Goal: Check status

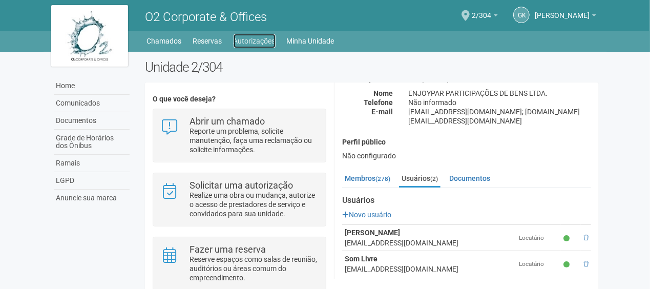
click at [253, 40] on link "Autorizações" at bounding box center [255, 41] width 42 height 14
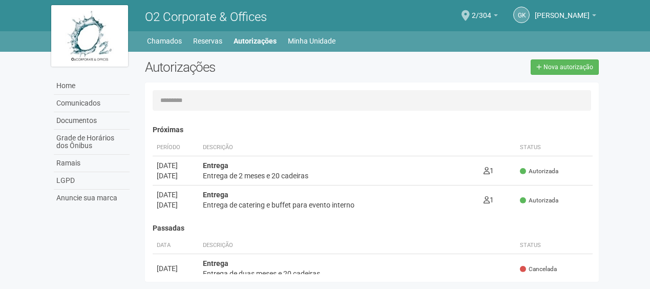
scroll to position [16, 0]
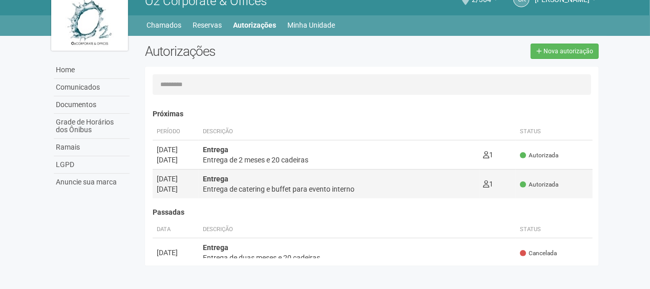
click at [211, 184] on div "Entrega de catering e buffet para evento interno" at bounding box center [339, 189] width 273 height 10
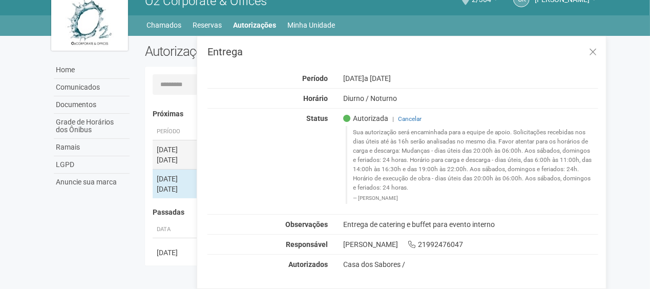
click at [177, 156] on div "23/09/2025" at bounding box center [176, 160] width 38 height 10
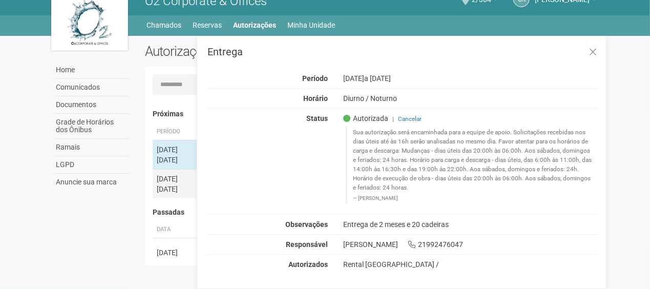
click at [186, 181] on div "22/09/2025" at bounding box center [176, 179] width 38 height 10
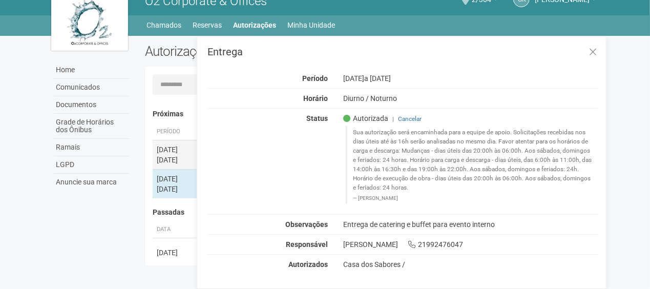
click at [169, 157] on div "23/09/2025" at bounding box center [176, 160] width 38 height 10
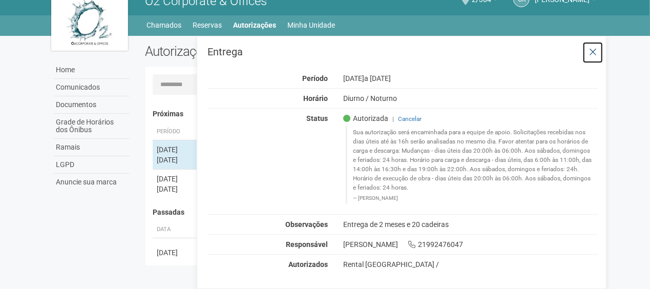
click at [593, 52] on icon at bounding box center [593, 52] width 8 height 10
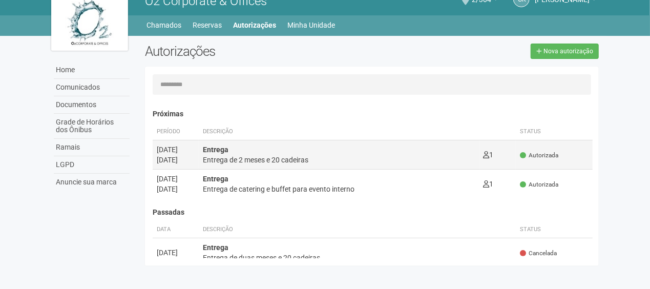
click at [314, 162] on div "Entrega de 2 meses e 20 cadeiras" at bounding box center [339, 160] width 273 height 10
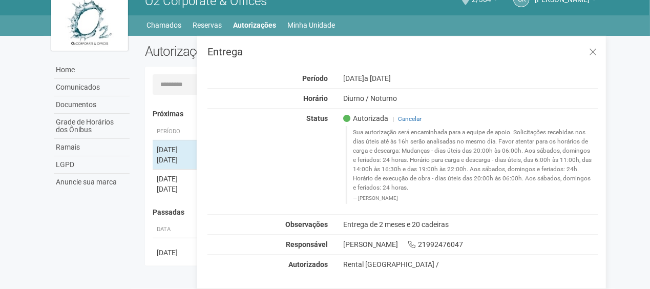
click at [171, 156] on div "23/09/2025" at bounding box center [176, 160] width 38 height 10
click at [166, 190] on div "23/09/2025" at bounding box center [176, 189] width 38 height 10
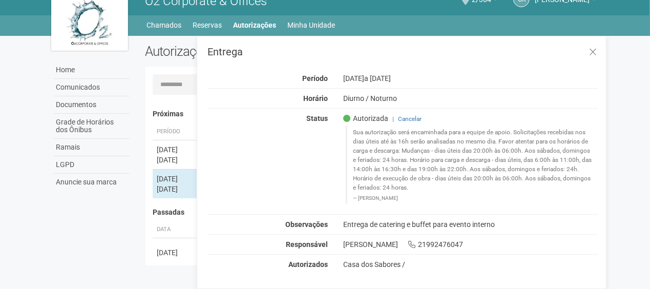
drag, startPoint x: 166, startPoint y: 190, endPoint x: 119, endPoint y: 233, distance: 63.8
click at [119, 233] on div "Home Comunicados Documentos Grade de Horários dos Ônibus Ramais LGPD Anuncie su…" at bounding box center [326, 153] width 564 height 235
click at [594, 52] on icon at bounding box center [593, 52] width 8 height 10
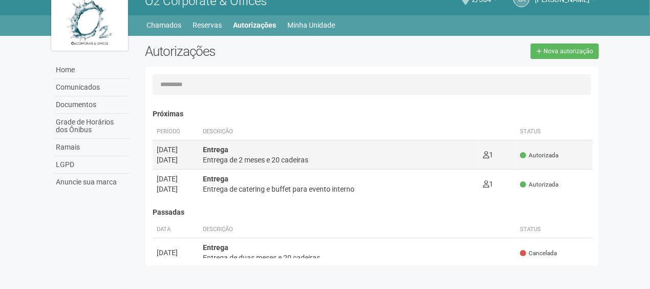
click at [182, 156] on div "23/09/2025" at bounding box center [176, 160] width 38 height 10
